Goal: Communication & Community: Answer question/provide support

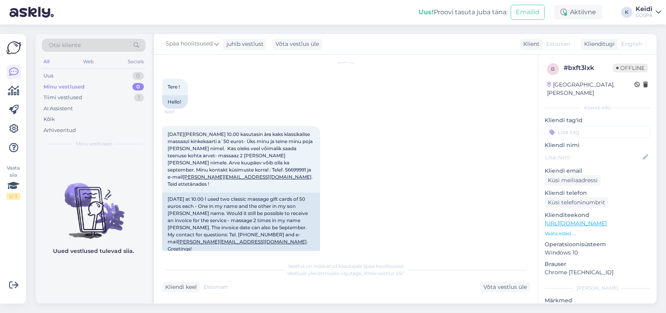
scroll to position [40, 0]
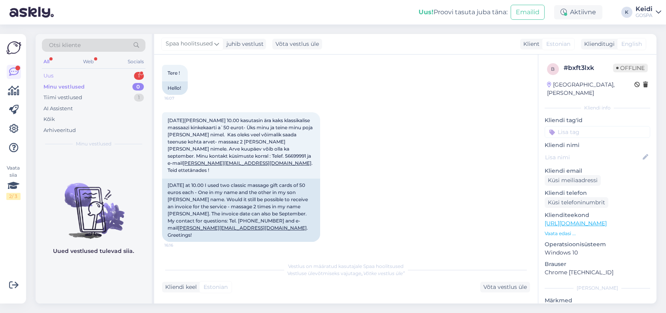
click at [69, 72] on div "Uus 1" at bounding box center [94, 75] width 104 height 11
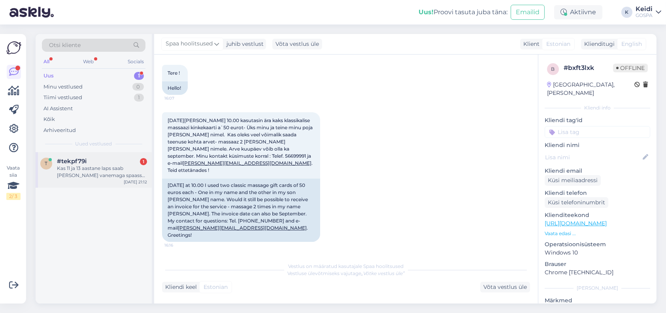
click at [82, 170] on div "Kas 11 ja 13 aastane laps saab [PERSON_NAME] vanemaga spaasse Palun" at bounding box center [102, 172] width 90 height 14
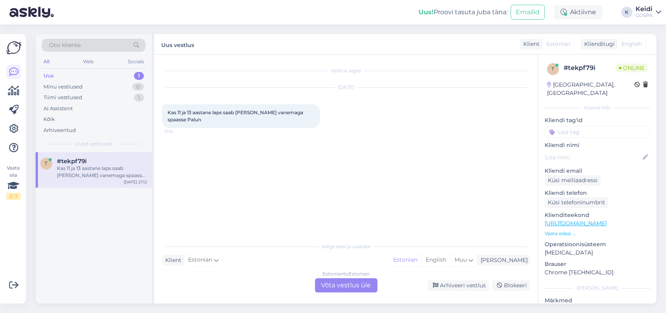
scroll to position [0, 0]
click at [359, 285] on div "Estonian to Estonian Võta vestlus üle" at bounding box center [346, 285] width 62 height 14
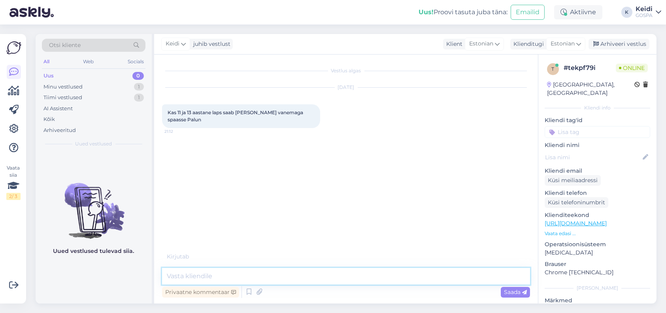
click at [247, 278] on textarea at bounding box center [346, 276] width 368 height 17
click at [359, 275] on textarea "Tere, kahjuks alla 15-aastased meie saunu-basseine kasutada ei saa" at bounding box center [346, 276] width 368 height 17
drag, startPoint x: 322, startPoint y: 281, endPoint x: 330, endPoint y: 277, distance: 8.7
click at [325, 280] on textarea "Tere, kahjuks alla 15-aastased meie saunu-basseine kasutada ei saa" at bounding box center [346, 276] width 368 height 17
click at [330, 277] on textarea "Tere, kahjuks alla 15-aastased meie saunu-basseine kasutada ei saa" at bounding box center [346, 276] width 368 height 17
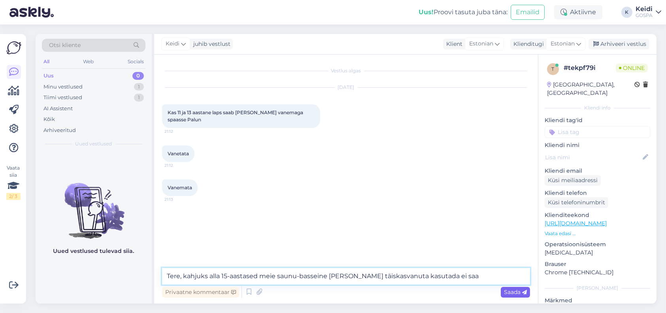
type textarea "Tere, kahjuks alla 15-aastased meie saunu-basseine [PERSON_NAME] täiskasvanuta …"
click at [519, 295] on span "Saada" at bounding box center [515, 292] width 23 height 7
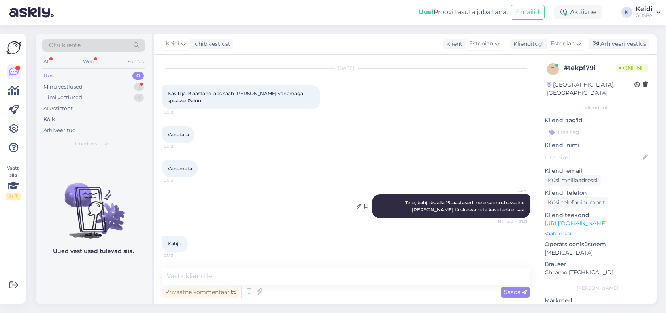
scroll to position [60, 0]
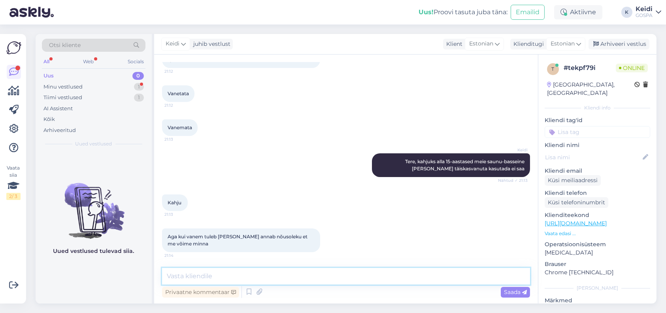
click at [185, 269] on textarea at bounding box center [346, 276] width 368 height 17
type textarea "Kahjuks peab [PERSON_NAME]-saunas [PERSON_NAME] hoidma"
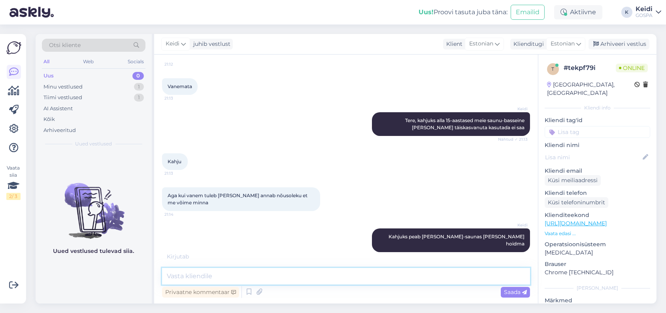
scroll to position [135, 0]
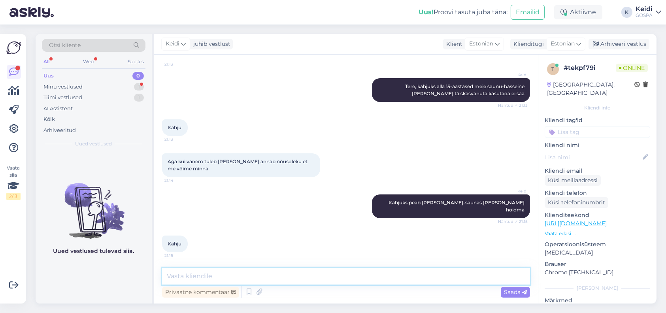
click at [214, 278] on textarea at bounding box center [346, 276] width 368 height 17
type textarea "Alati on võimalik lastega [PERSON_NAME] :)"
drag, startPoint x: 303, startPoint y: 274, endPoint x: 161, endPoint y: 280, distance: 141.7
click at [161, 280] on div "Vestlus algas [DATE] Kas 11 ja 13 aastane laps saab [PERSON_NAME] vanemaga spaa…" at bounding box center [346, 179] width 384 height 249
click at [209, 267] on div "Vestlus algas [DATE] Kas 11 ja 13 aastane laps saab [PERSON_NAME] vanemaga spaa…" at bounding box center [346, 179] width 384 height 249
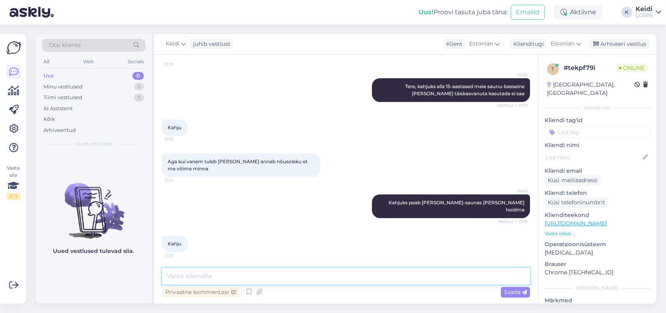
click at [206, 272] on textarea at bounding box center [346, 276] width 368 height 17
click at [206, 280] on textarea at bounding box center [346, 276] width 368 height 17
click at [628, 45] on div "Arhiveeri vestlus" at bounding box center [619, 44] width 61 height 11
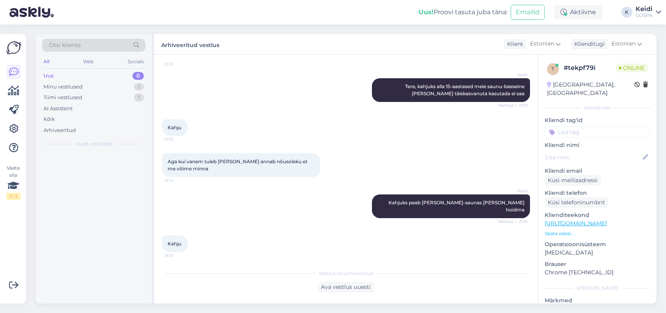
scroll to position [138, 0]
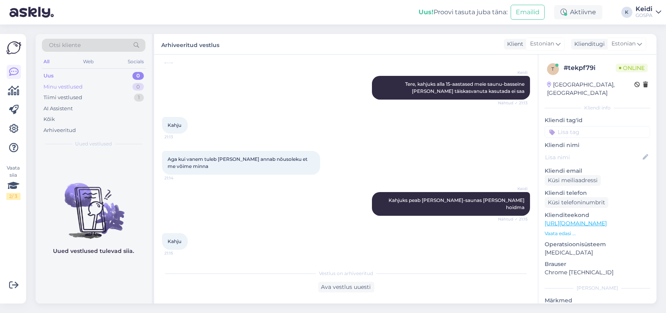
click at [60, 85] on div "Minu vestlused" at bounding box center [63, 87] width 39 height 8
click at [105, 92] on div "Tiimi vestlused 1" at bounding box center [94, 97] width 104 height 11
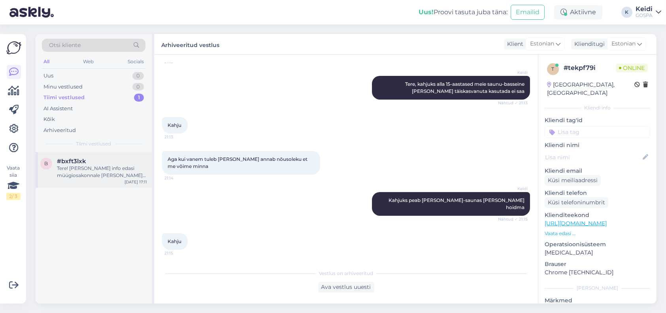
click at [95, 176] on div "Tere! [PERSON_NAME] info edasi müügiosakonnale [PERSON_NAME] saadavad arve." at bounding box center [102, 172] width 90 height 14
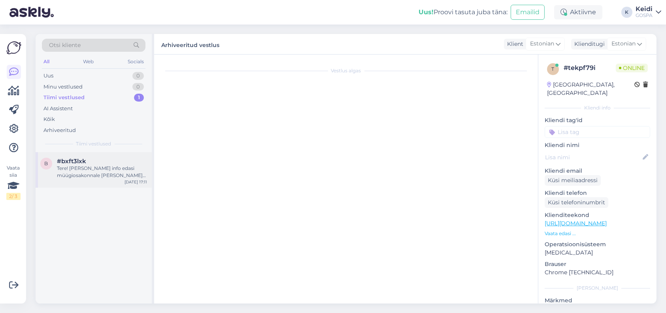
scroll to position [121, 0]
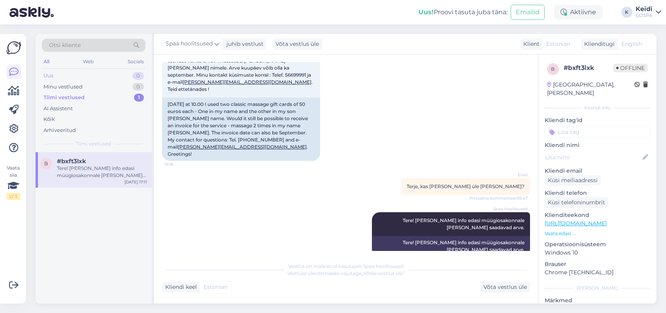
click at [97, 77] on div "Uus 0" at bounding box center [94, 75] width 104 height 11
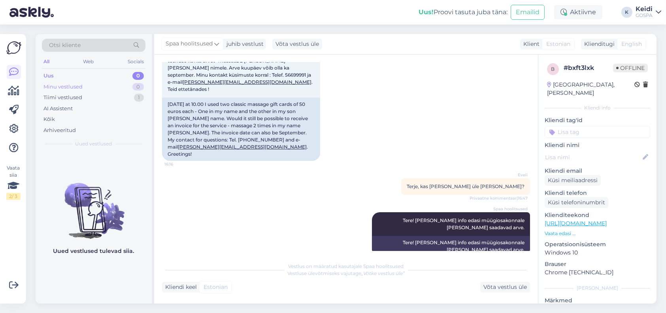
click at [98, 89] on div "Minu vestlused 0" at bounding box center [94, 86] width 104 height 11
